Goal: Information Seeking & Learning: Learn about a topic

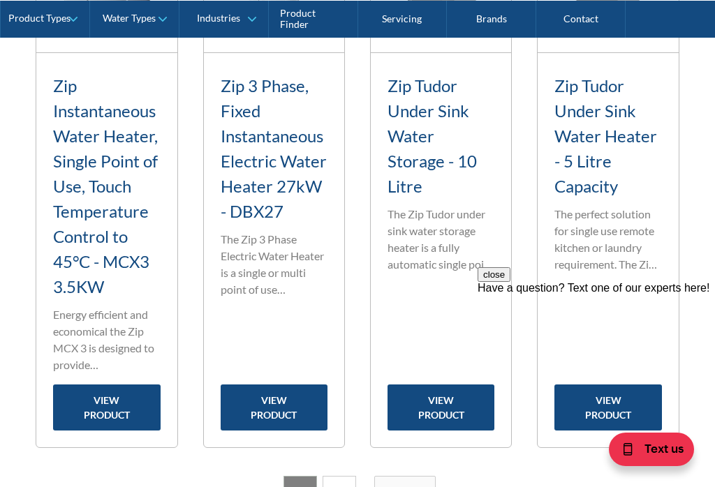
scroll to position [2245, 0]
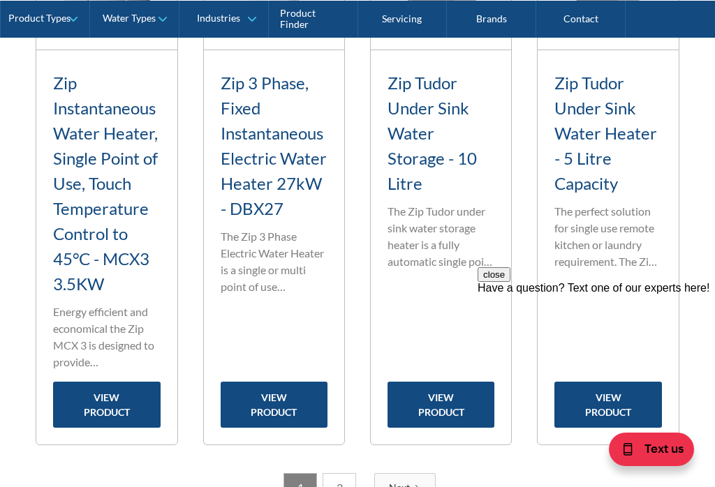
click at [457, 177] on h3 "Zip Tudor Under Sink Water Storage - 10 Litre" at bounding box center [440, 134] width 107 height 126
click at [456, 428] on link "view product" at bounding box center [440, 405] width 107 height 46
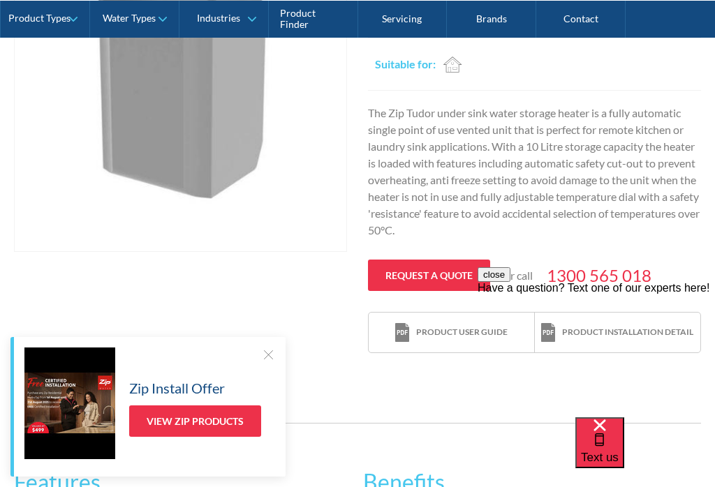
scroll to position [411, 0]
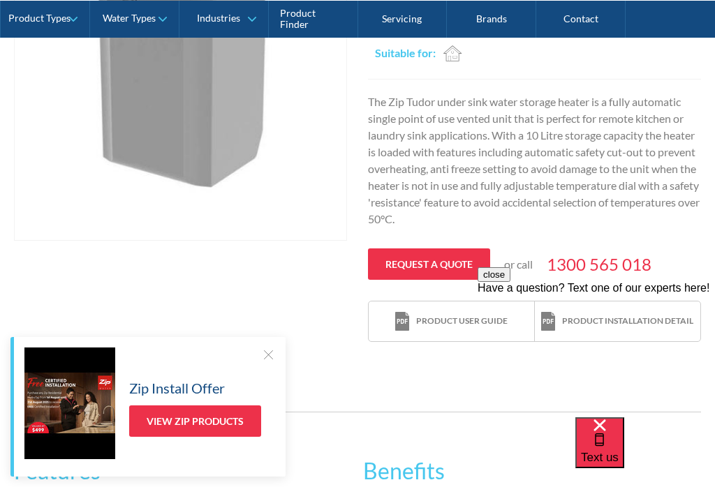
click at [610, 297] on div "close Have a question? Text one of our experts here!" at bounding box center [596, 351] width 237 height 168
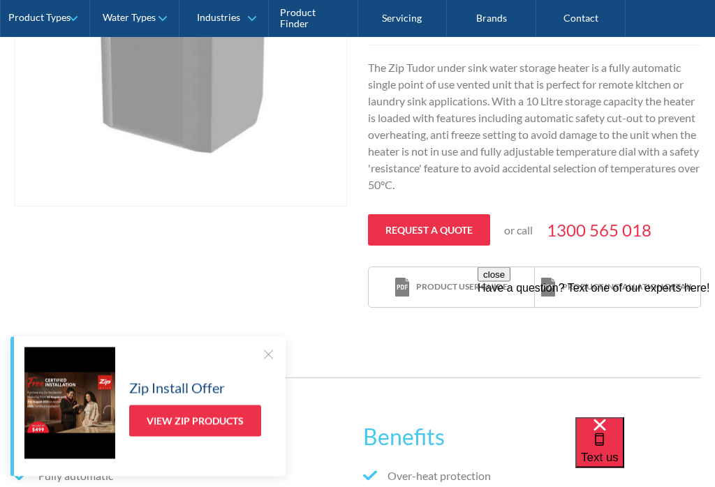
scroll to position [445, 0]
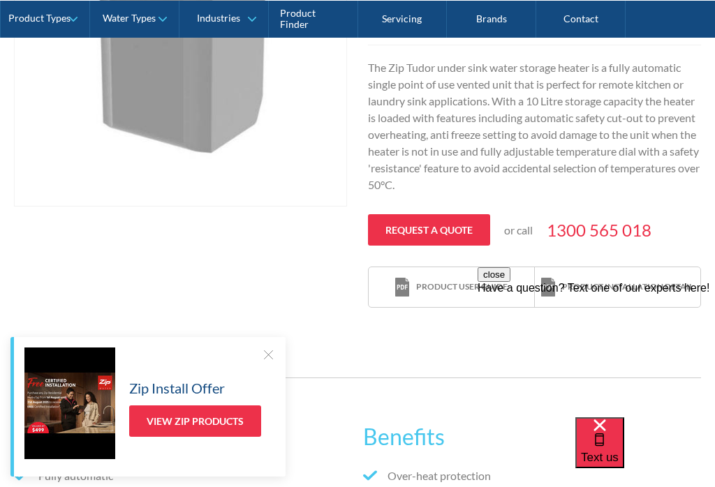
click at [623, 287] on div "Product installation detail" at bounding box center [627, 287] width 131 height 13
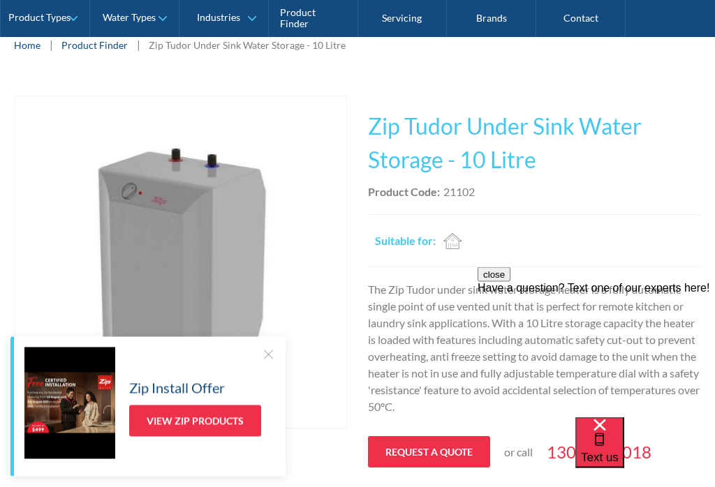
scroll to position [225, 0]
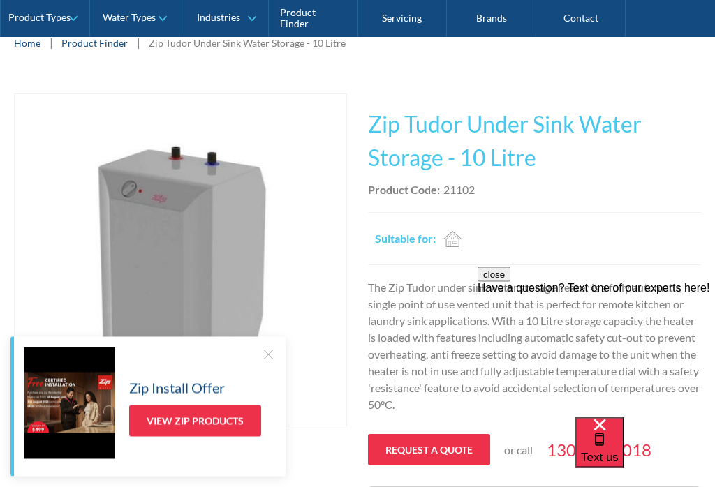
click at [473, 144] on h1 "Zip Tudor Under Sink Water Storage - 10 Litre" at bounding box center [534, 141] width 333 height 67
click at [496, 132] on h1 "Zip Tudor Under Sink Water Storage - 10 Litre" at bounding box center [534, 141] width 333 height 67
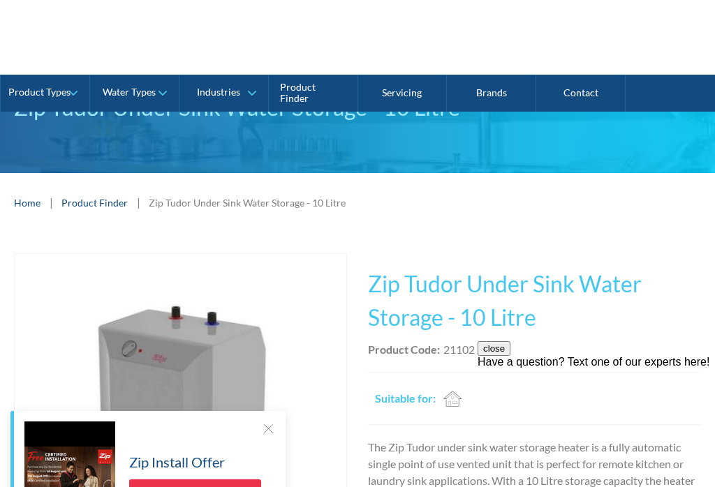
scroll to position [0, 0]
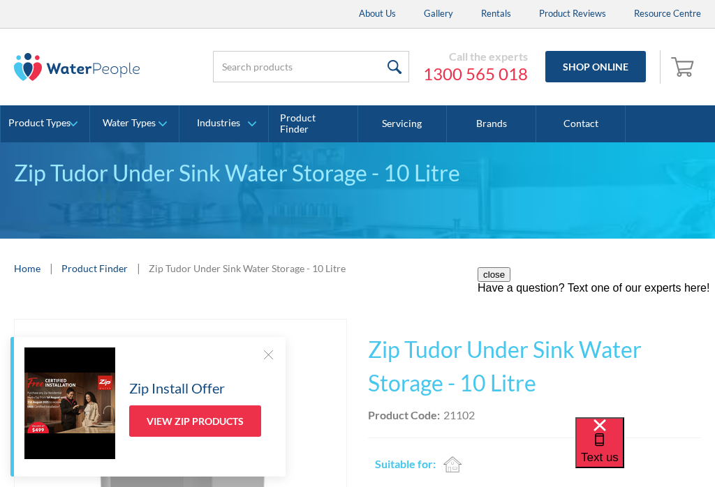
click at [598, 68] on link "Shop Online" at bounding box center [595, 66] width 101 height 31
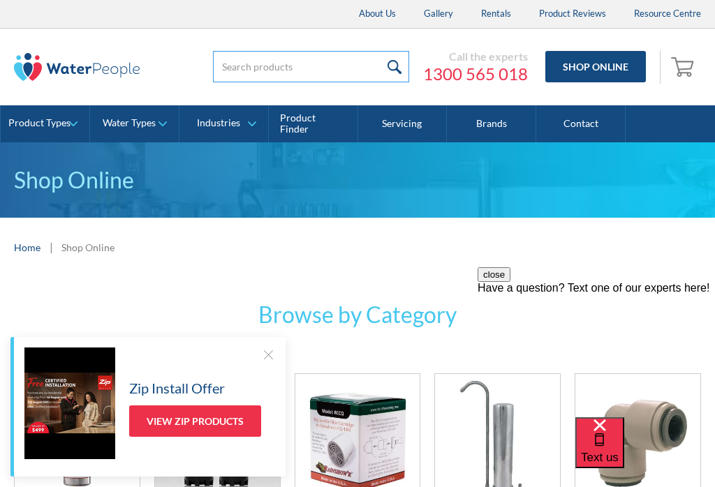
click at [321, 78] on input "search" at bounding box center [311, 66] width 196 height 31
type input "undersink hot water"
click at [396, 66] on input "submit" at bounding box center [394, 66] width 30 height 31
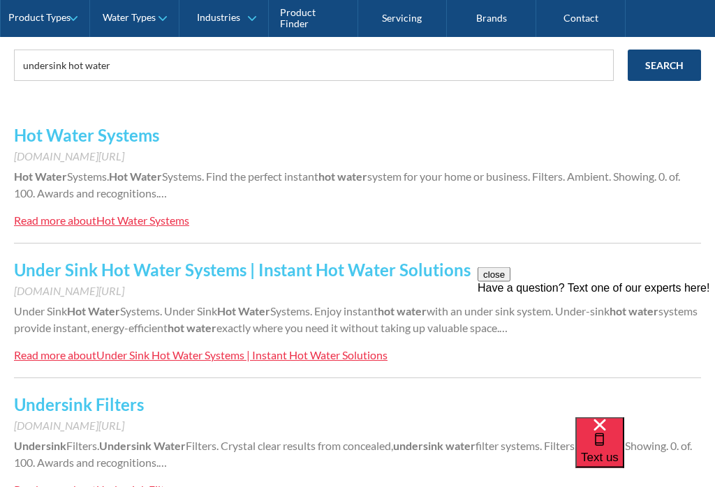
scroll to position [263, 0]
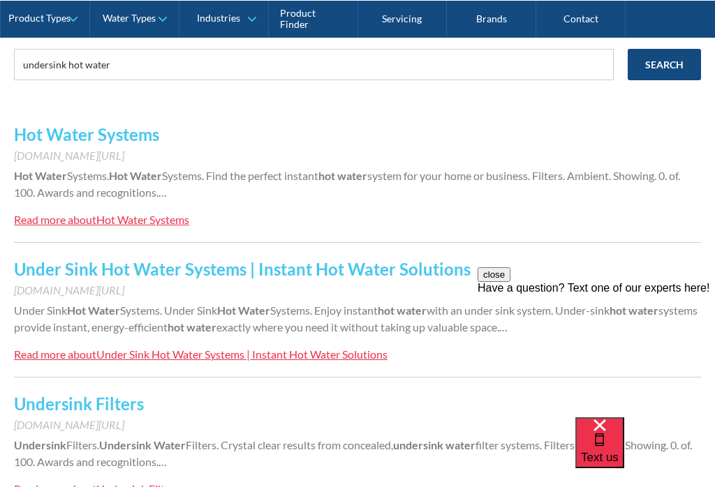
click at [354, 274] on link "Under Sink Hot Water Systems | Instant Hot Water Solutions" at bounding box center [242, 269] width 457 height 20
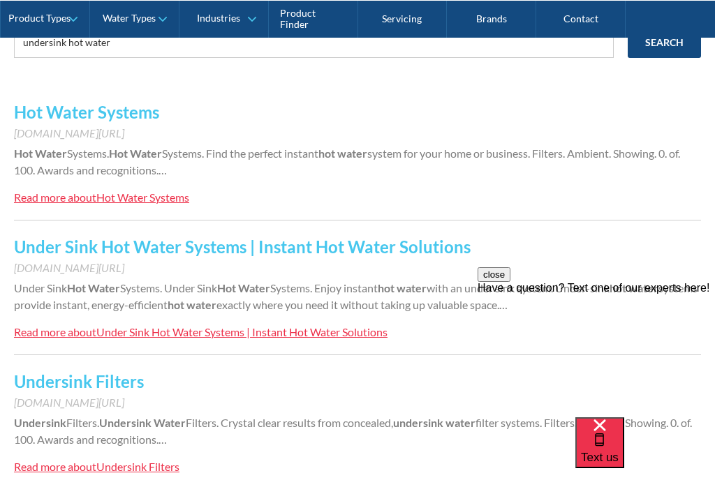
scroll to position [285, 0]
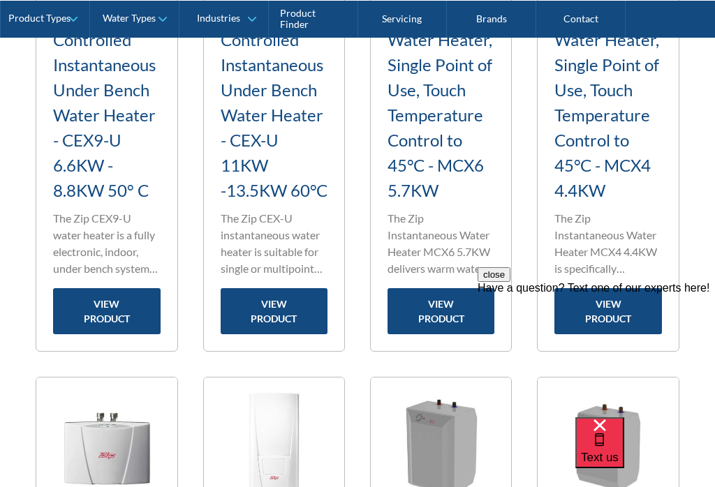
scroll to position [1776, 0]
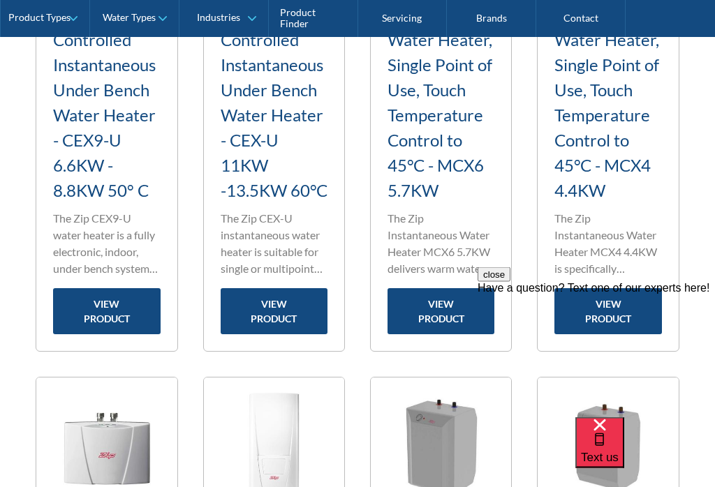
click at [589, 196] on h3 "Zip Instantaneous Water Heater, Single Point of Use, Touch Temperature Control …" at bounding box center [607, 91] width 107 height 226
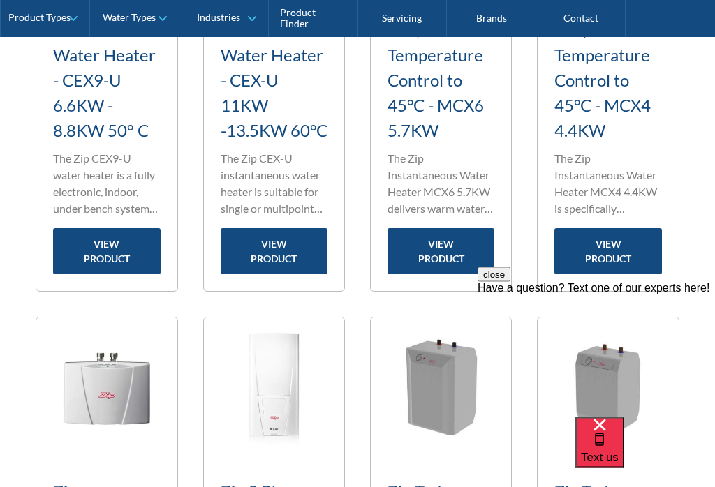
scroll to position [1846, 0]
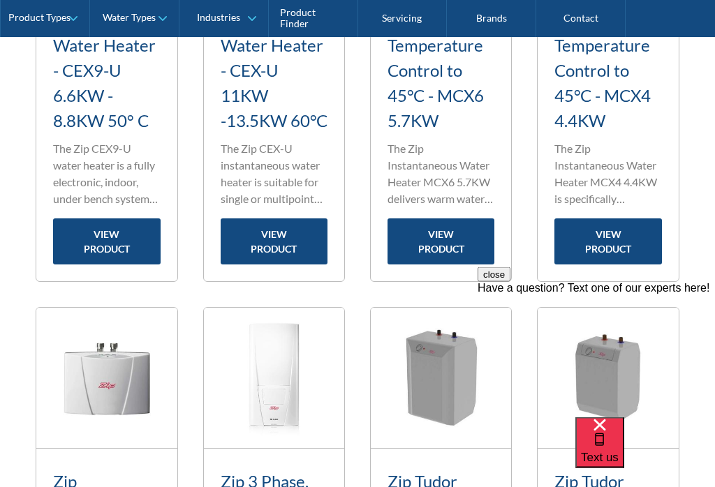
click at [618, 275] on div "close Have a question? Text one of our experts here!" at bounding box center [596, 351] width 237 height 168
click at [611, 272] on div "close Have a question? Text one of our experts here!" at bounding box center [596, 351] width 237 height 168
click at [615, 265] on link "view product" at bounding box center [607, 242] width 107 height 46
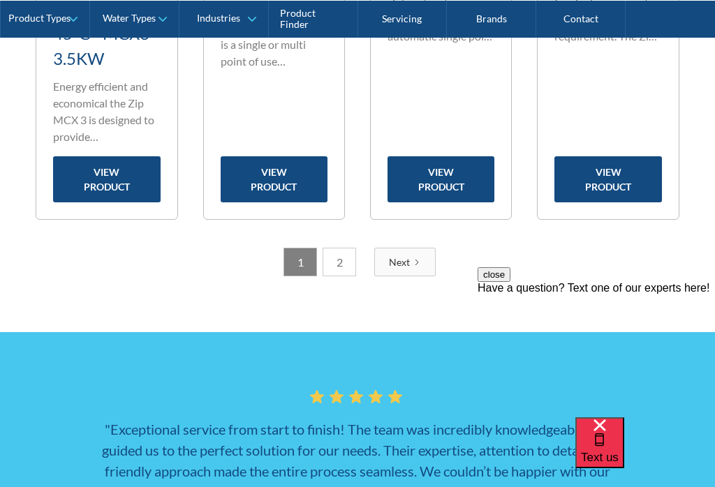
scroll to position [2448, 0]
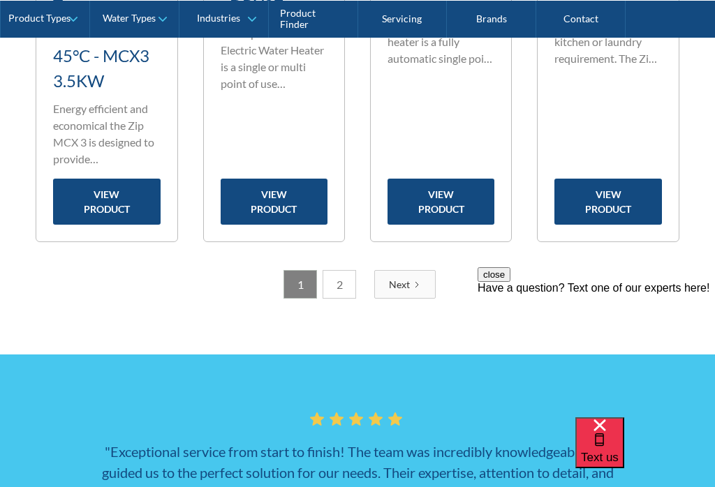
click at [339, 299] on link "2" at bounding box center [340, 284] width 34 height 29
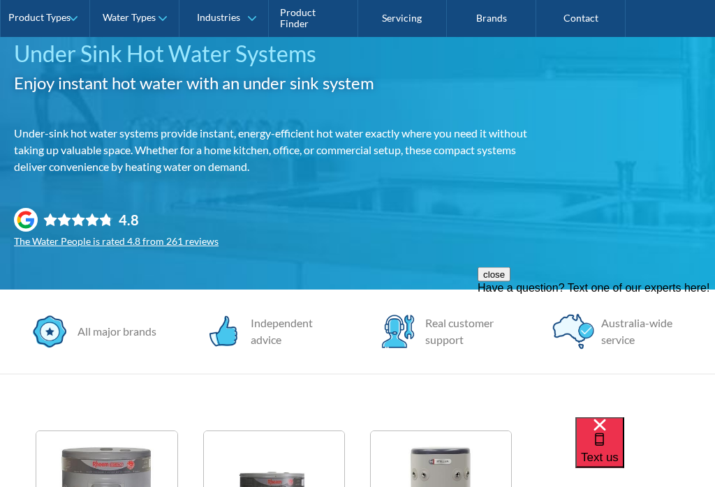
scroll to position [183, 0]
